Goal: Task Accomplishment & Management: Use online tool/utility

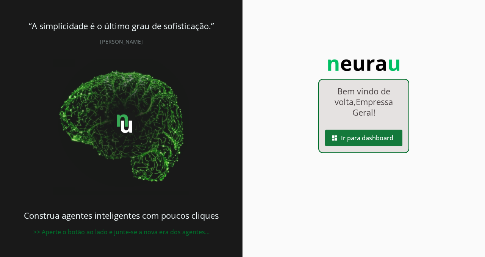
click at [370, 136] on span at bounding box center [363, 138] width 77 height 18
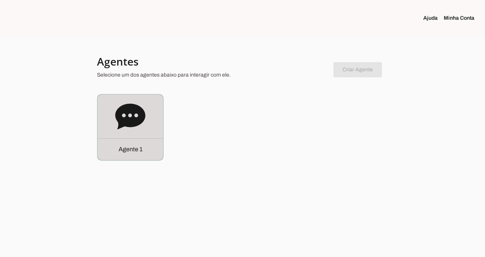
click at [109, 123] on div "Agente 1" at bounding box center [130, 127] width 65 height 65
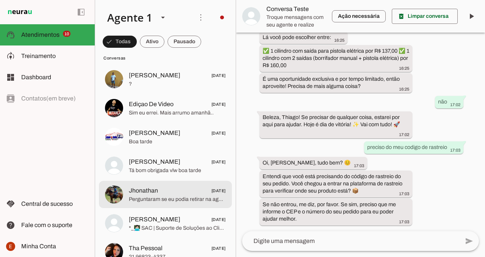
scroll to position [423, 0]
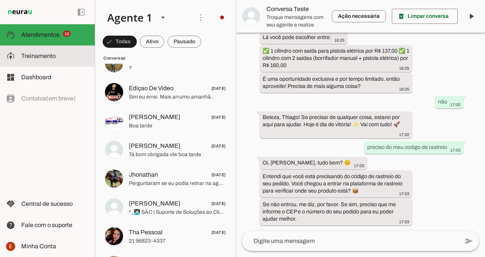
click at [43, 63] on md-item "model_training Treinamento Treinamento" at bounding box center [47, 55] width 95 height 21
